Goal: Use online tool/utility

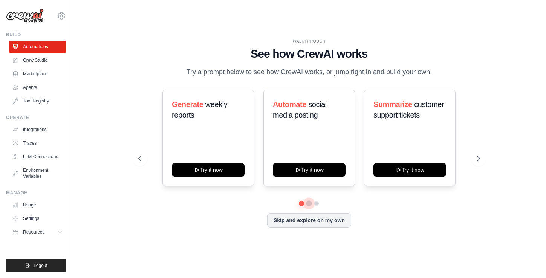
click at [308, 205] on button at bounding box center [310, 204] width 6 height 6
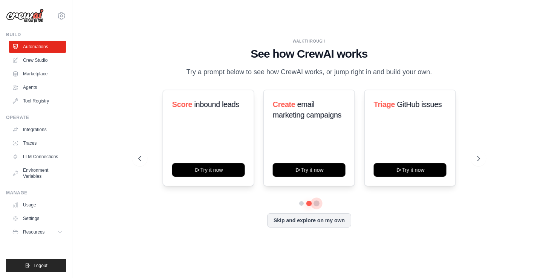
click at [318, 204] on button at bounding box center [317, 204] width 6 height 6
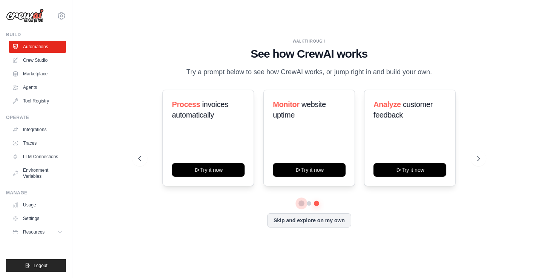
click at [300, 202] on button at bounding box center [301, 203] width 5 height 5
click at [305, 139] on div "Automate social media posting Try it now" at bounding box center [310, 138] width 92 height 97
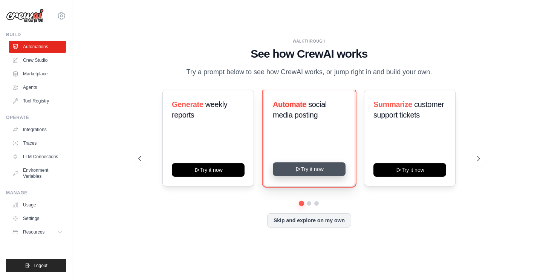
click at [316, 173] on button "Try it now" at bounding box center [309, 170] width 73 height 14
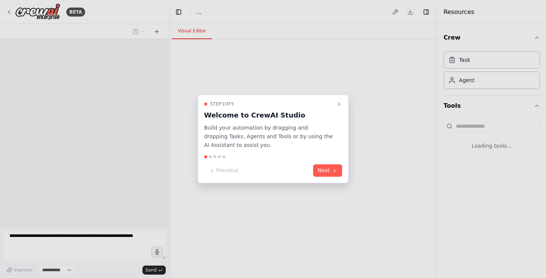
select select "****"
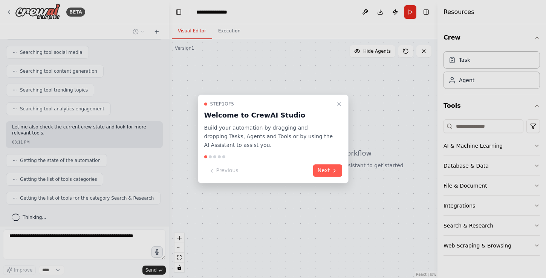
scroll to position [165, 0]
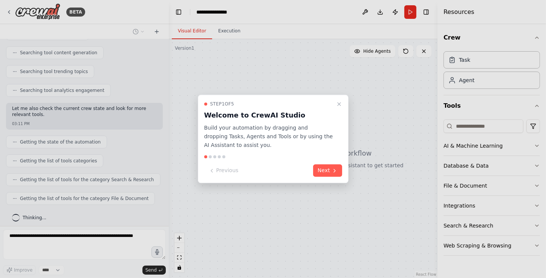
click at [209, 158] on div at bounding box center [273, 157] width 138 height 3
click at [326, 175] on button "Next" at bounding box center [327, 171] width 29 height 12
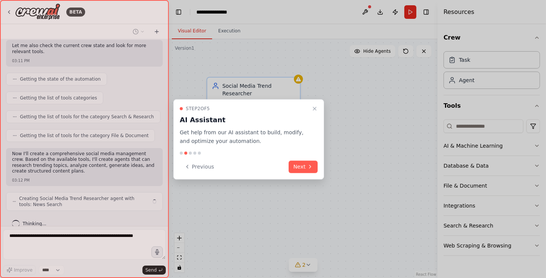
scroll to position [234, 0]
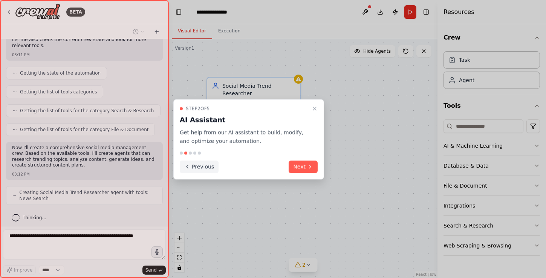
click at [190, 166] on button "Previous" at bounding box center [199, 167] width 39 height 12
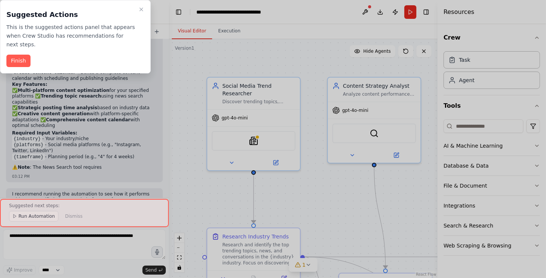
scroll to position [767, 0]
